Goal: Transaction & Acquisition: Book appointment/travel/reservation

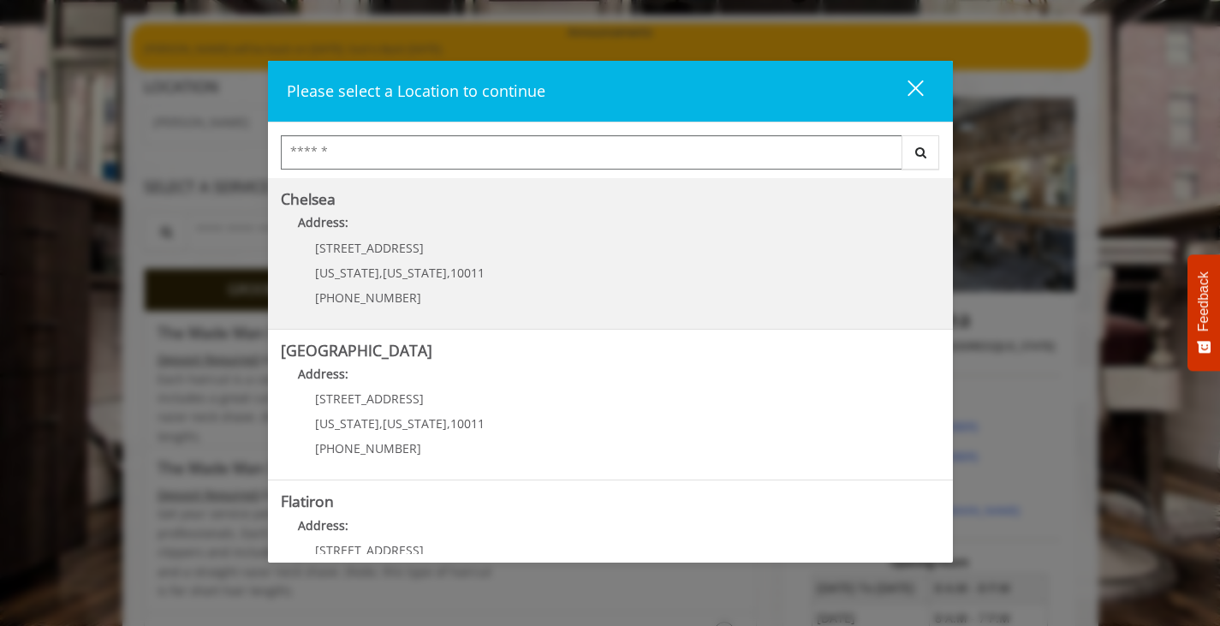
scroll to position [171, 0]
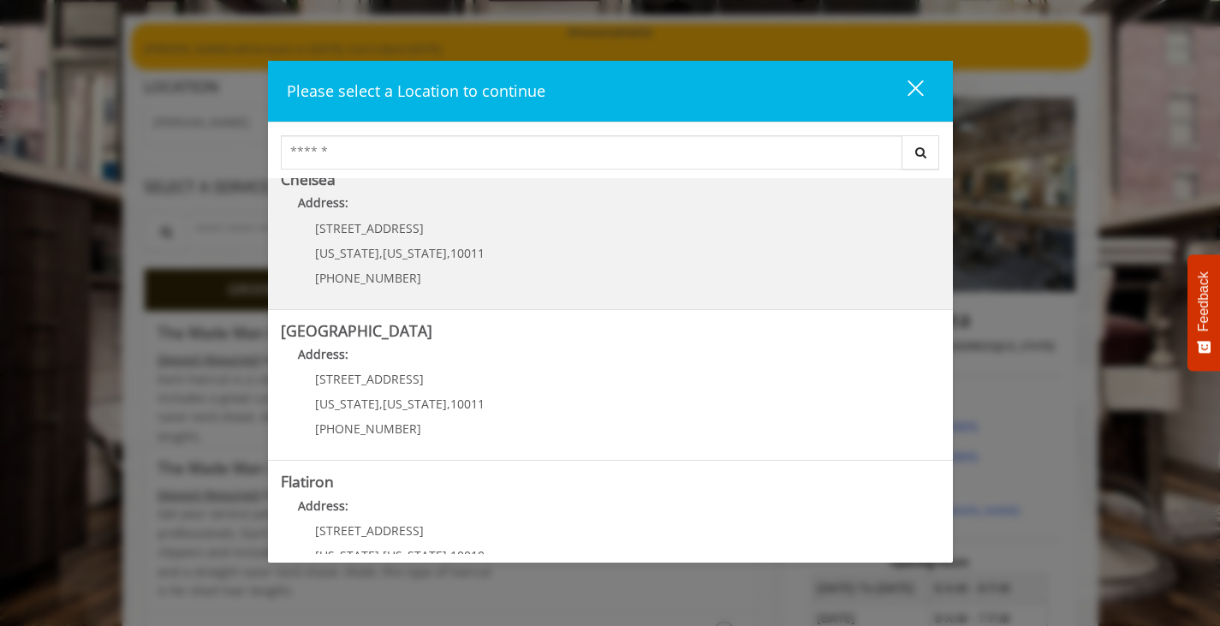
click at [450, 248] on span "10011" at bounding box center [467, 253] width 34 height 16
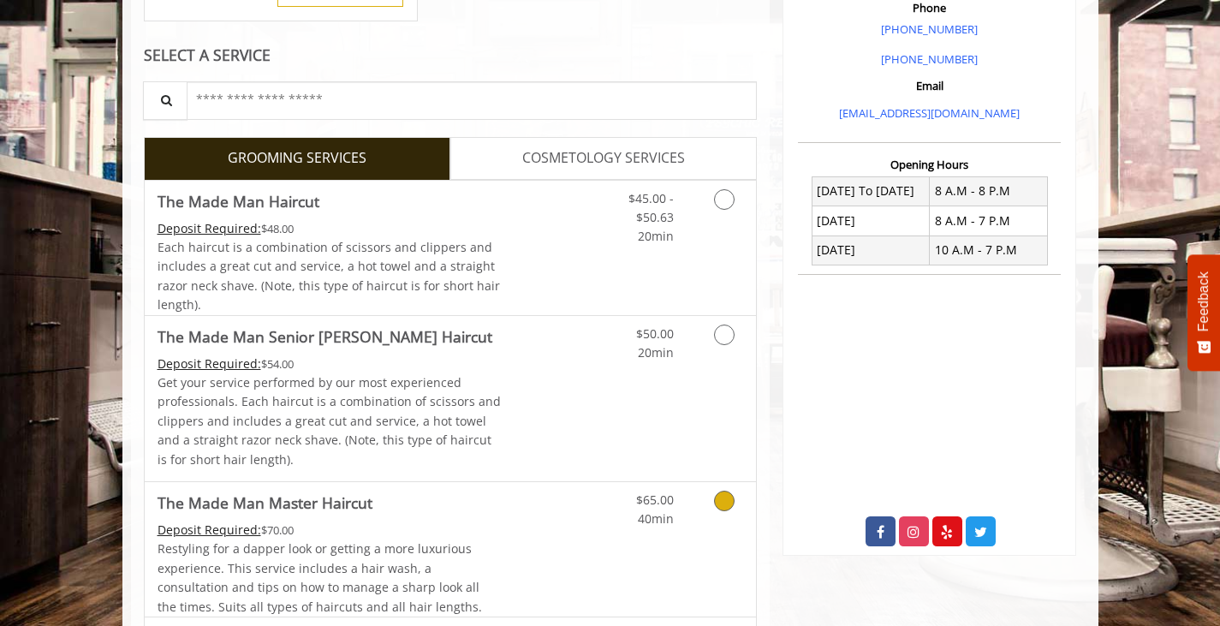
scroll to position [599, 0]
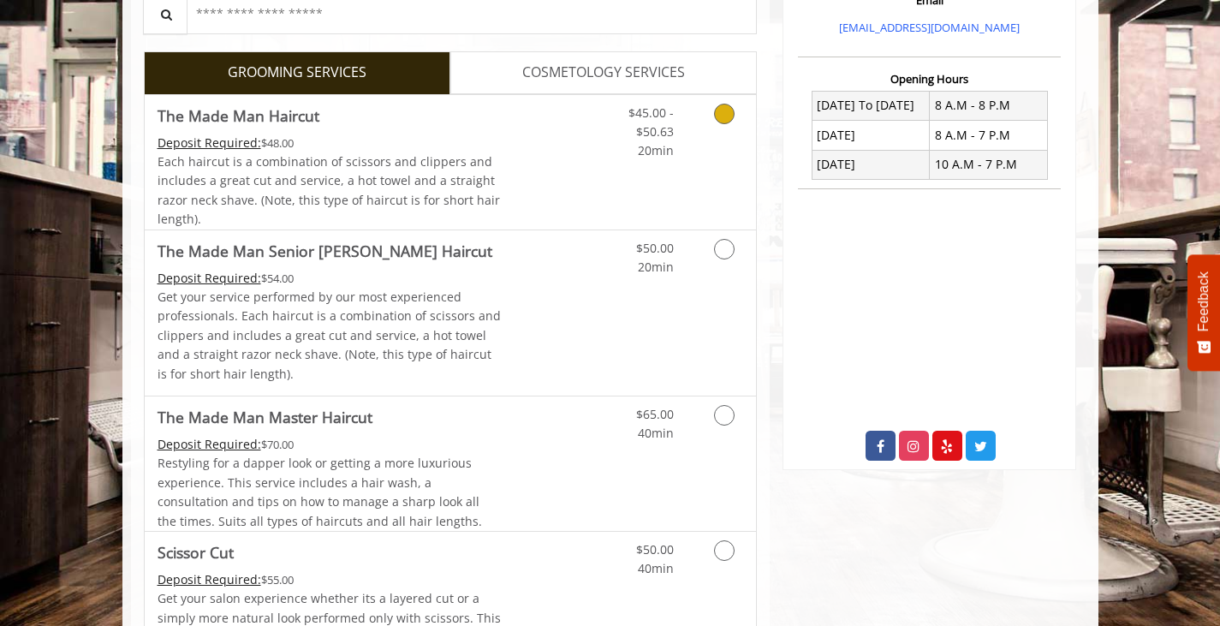
click at [726, 112] on icon "Grooming services" at bounding box center [724, 114] width 21 height 21
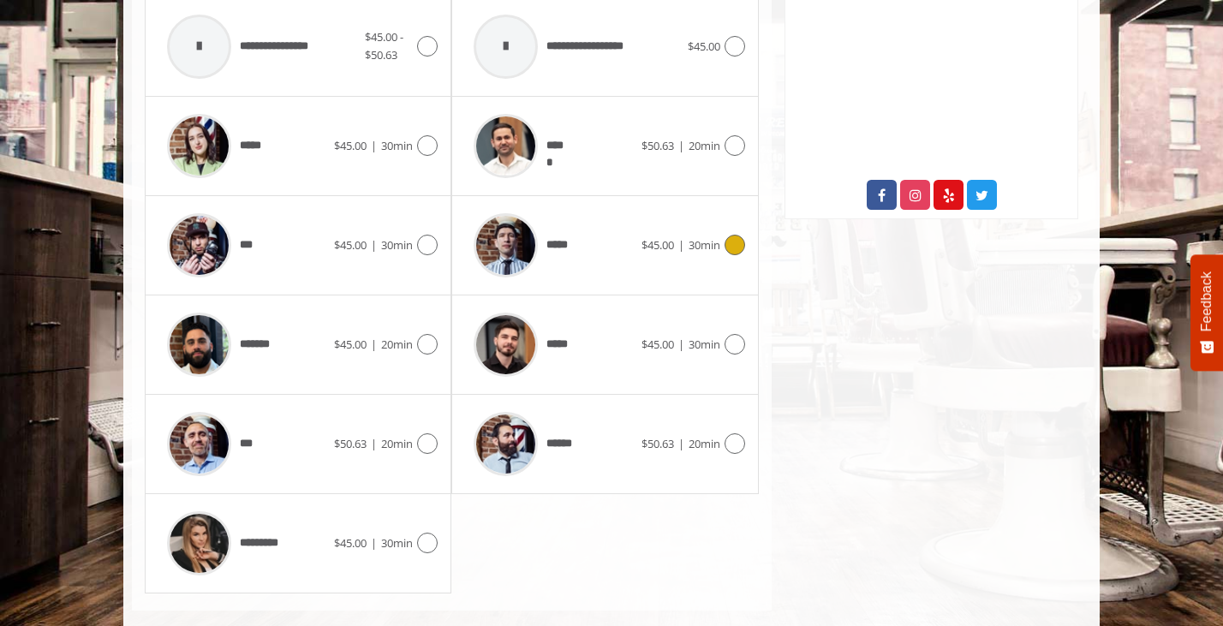
scroll to position [877, 0]
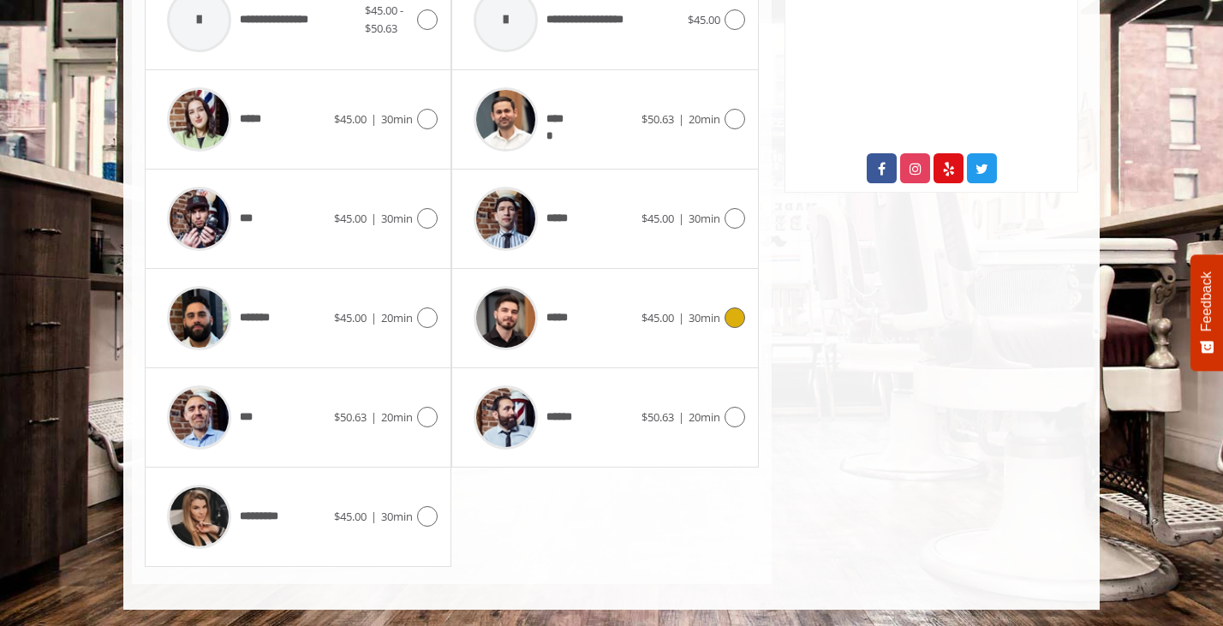
click at [727, 318] on icon at bounding box center [735, 317] width 21 height 21
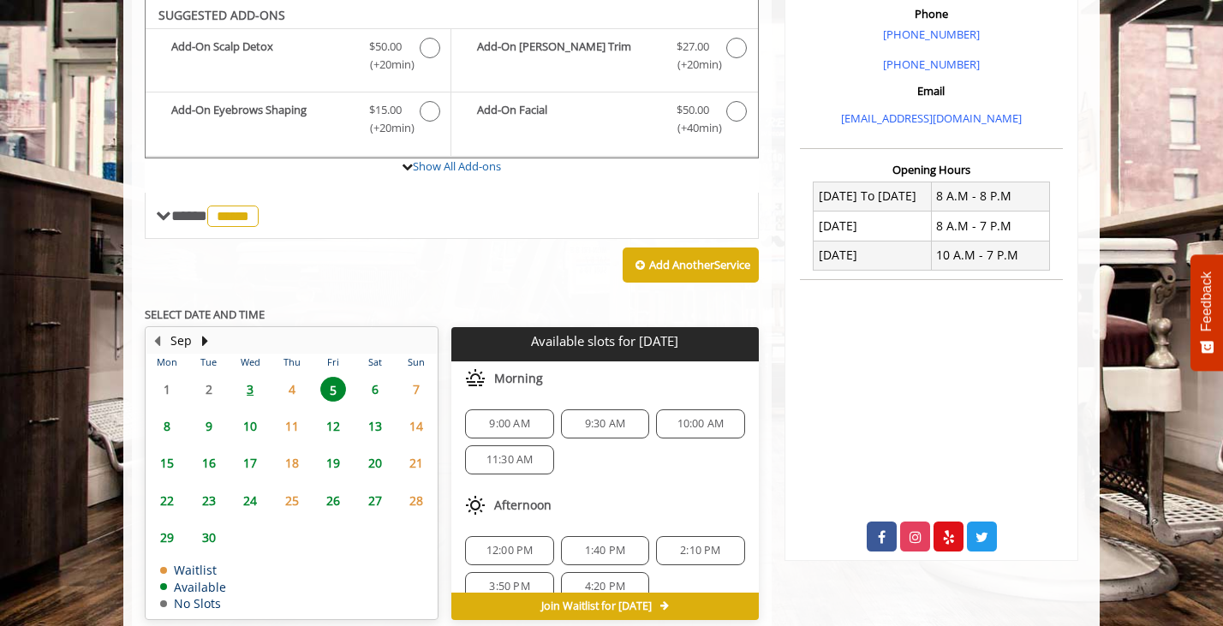
scroll to position [509, 0]
